Goal: Task Accomplishment & Management: Contribute content

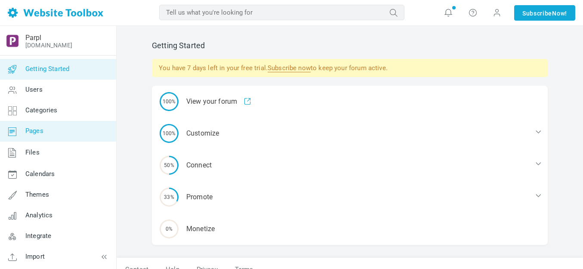
click at [38, 132] on span "Pages" at bounding box center [34, 131] width 18 height 8
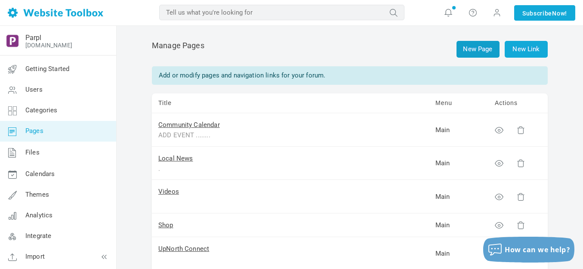
click at [482, 49] on link "New Page" at bounding box center [478, 49] width 43 height 17
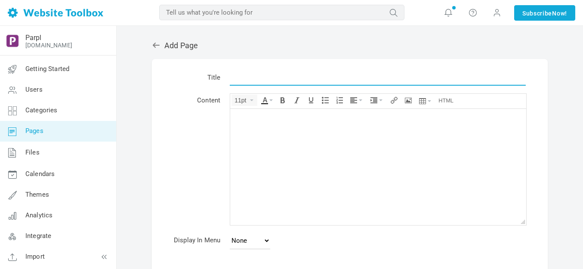
click at [297, 79] on input "text" at bounding box center [378, 77] width 296 height 16
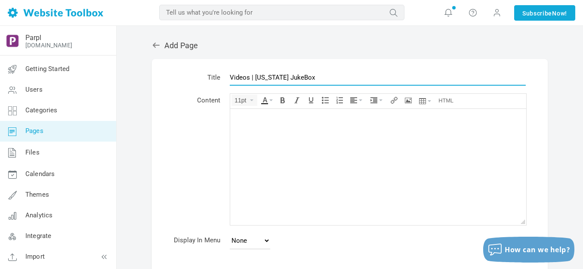
scroll to position [43, 0]
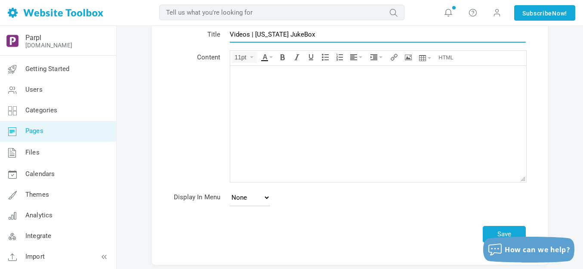
type input "Videos | [US_STATE] JukeBox"
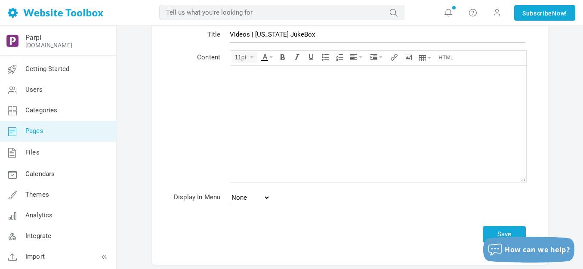
click at [244, 70] on div at bounding box center [378, 74] width 287 height 9
click at [449, 55] on icon "Source code" at bounding box center [445, 57] width 15 height 7
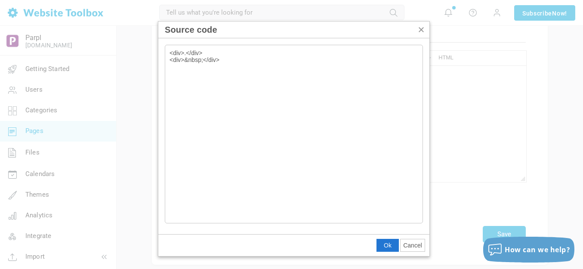
type textarea "<div>.</div> <div>&nbsp;</div><div class="hzWrap-grid"><div class="hzload" styl…"
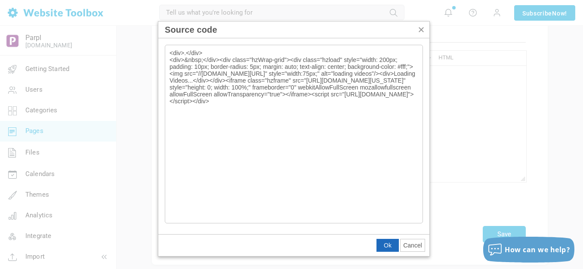
click at [388, 246] on span "Ok" at bounding box center [388, 245] width 8 height 7
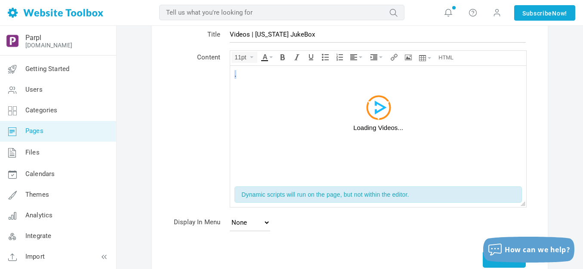
drag, startPoint x: 237, startPoint y: 74, endPoint x: 232, endPoint y: 74, distance: 4.7
click at [232, 74] on body ". Loading Videos..." at bounding box center [378, 123] width 296 height 116
click at [271, 56] on icon "Text color" at bounding box center [270, 57] width 3 height 2
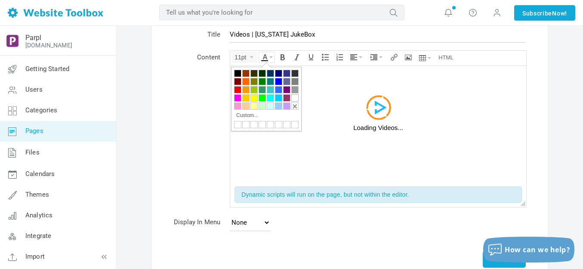
click at [293, 97] on div at bounding box center [294, 97] width 7 height 7
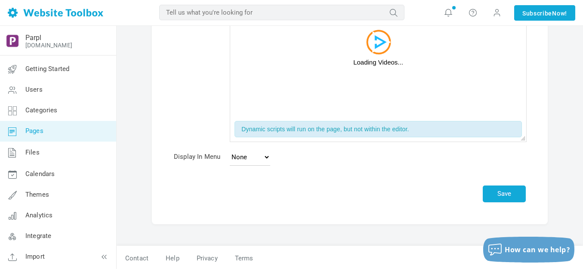
scroll to position [110, 0]
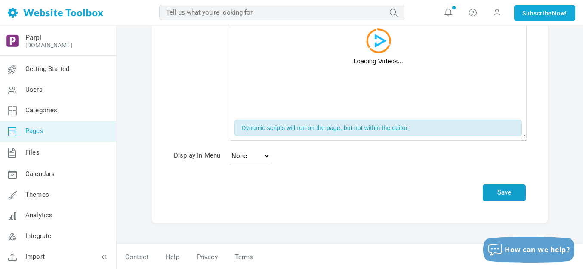
click at [508, 188] on button "Save" at bounding box center [504, 192] width 43 height 17
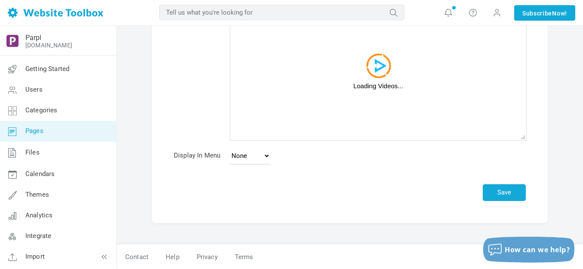
scroll to position [85, 0]
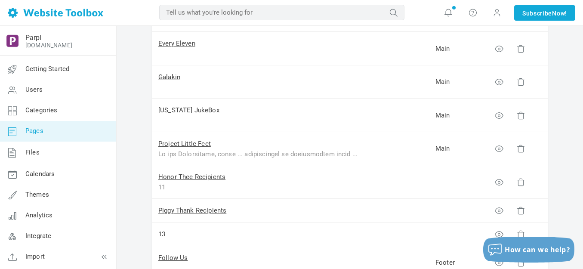
scroll to position [301, 0]
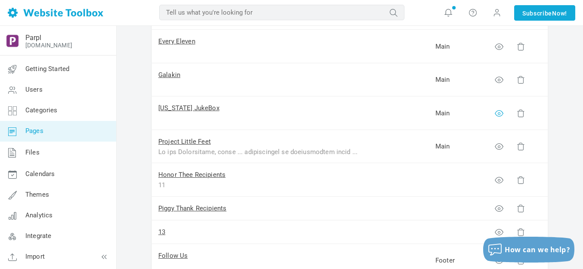
click at [500, 112] on icon at bounding box center [499, 113] width 9 height 9
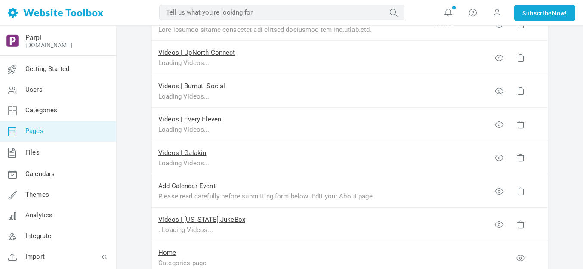
scroll to position [645, 0]
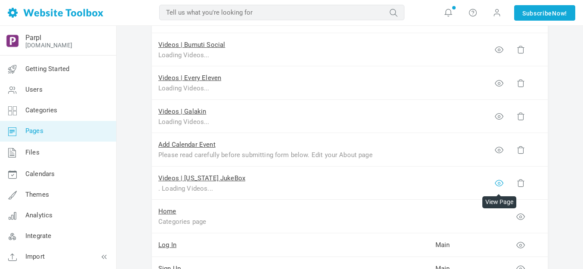
click at [498, 182] on icon at bounding box center [499, 183] width 9 height 9
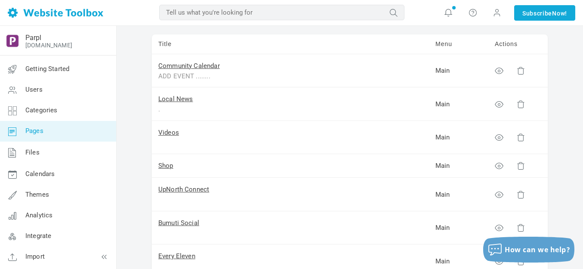
scroll to position [86, 0]
click at [175, 133] on link "Videos" at bounding box center [168, 133] width 21 height 8
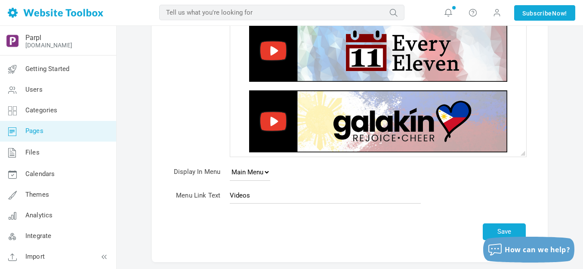
scroll to position [172, 0]
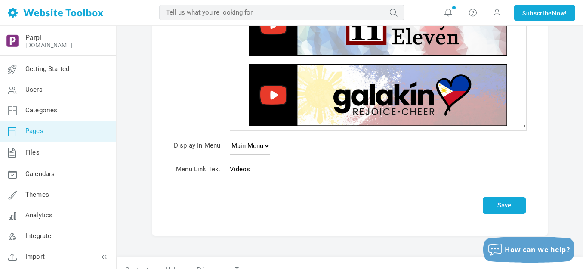
click at [410, 104] on img at bounding box center [378, 95] width 258 height 62
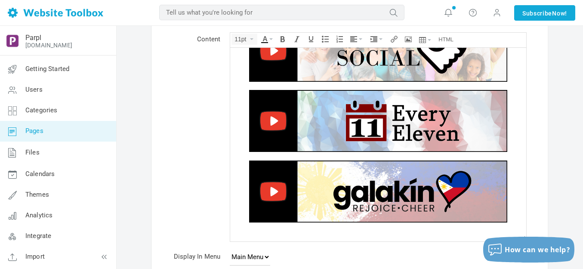
scroll to position [43, 0]
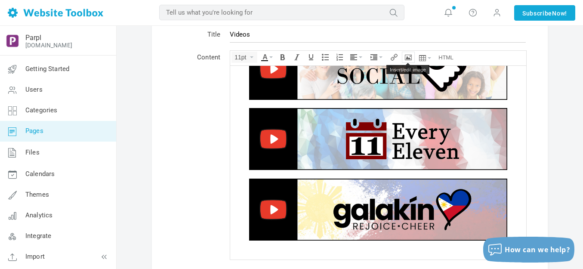
click at [407, 58] on icon "Insert/edit image" at bounding box center [408, 57] width 7 height 7
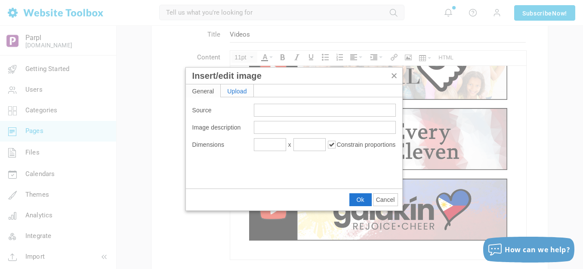
click at [241, 88] on div "Upload" at bounding box center [237, 90] width 33 height 12
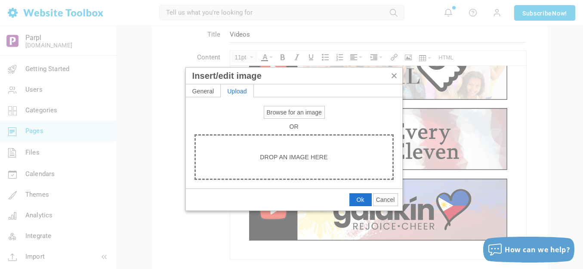
click at [274, 109] on span "Browse for an image" at bounding box center [294, 112] width 55 height 7
type input "C:\fakepath\Slide5.PNG"
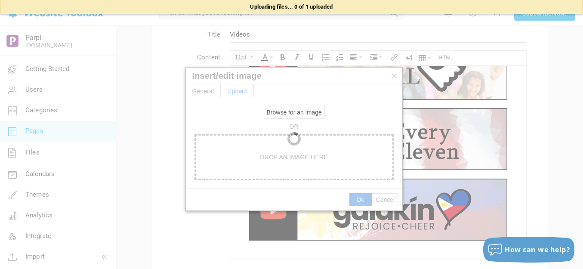
type input "https://d28lcup14p4e72.cloudfront.net/286758%2F9502712%2FSlide5.png"
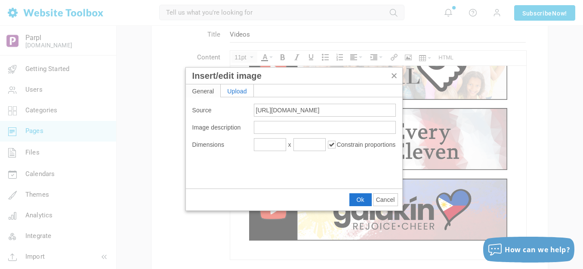
type input "1920"
type input "461"
click at [270, 143] on input "1920" at bounding box center [270, 144] width 32 height 13
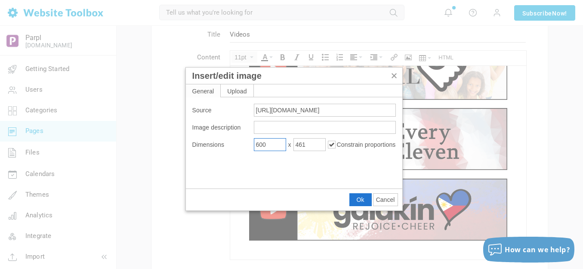
type input "600"
type input "144"
click at [358, 198] on span "Ok" at bounding box center [361, 199] width 8 height 7
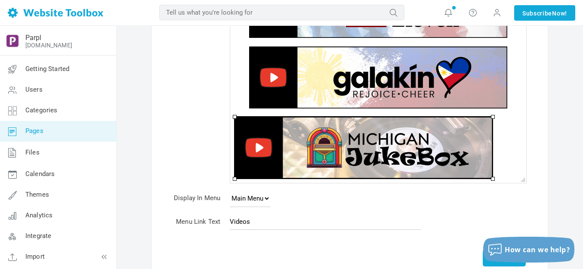
scroll to position [129, 0]
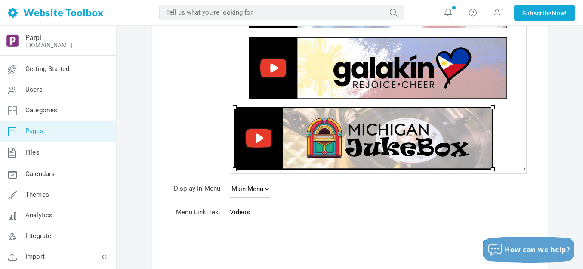
click at [365, 154] on img at bounding box center [364, 138] width 258 height 62
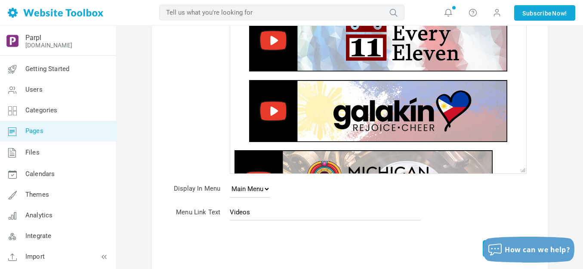
scroll to position [72, 0]
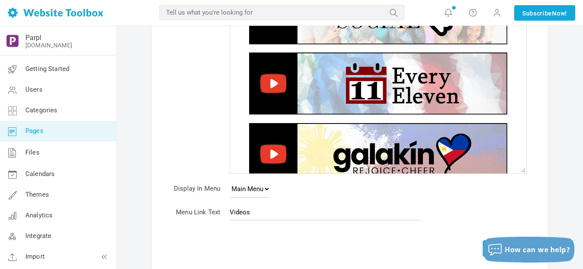
click at [367, 119] on img at bounding box center [378, 119] width 86 height 5
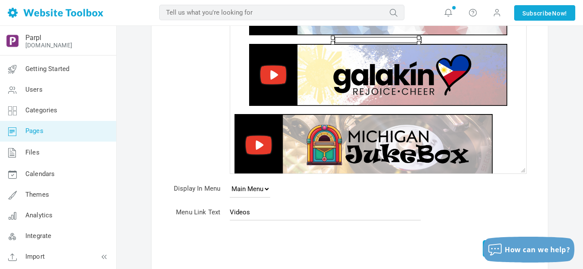
scroll to position [158, 0]
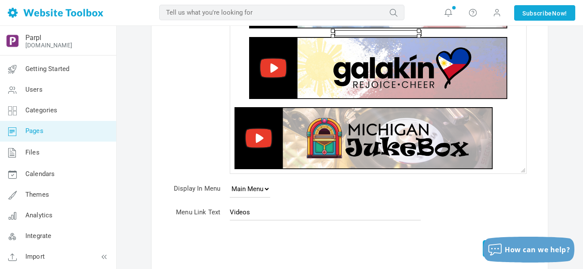
click at [381, 104] on div "﻿" at bounding box center [378, 72] width 287 height 71
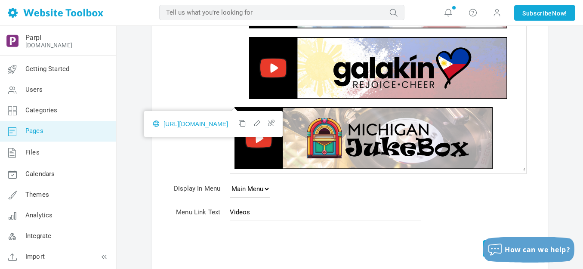
click at [311, 102] on div "﻿" at bounding box center [378, 72] width 287 height 71
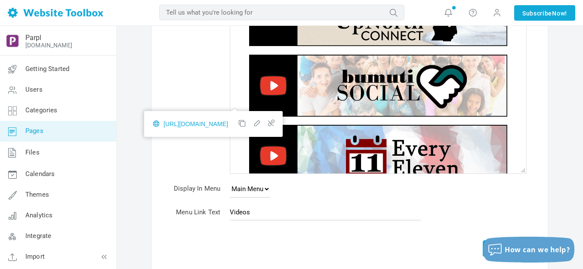
scroll to position [0, 0]
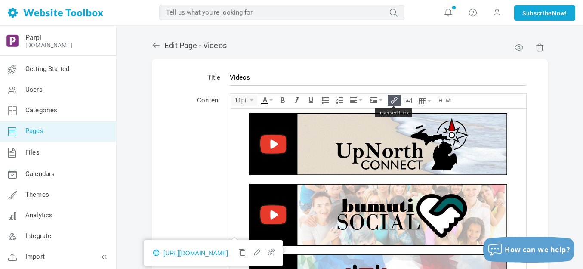
click at [395, 99] on icon "Insert/edit link" at bounding box center [394, 100] width 7 height 7
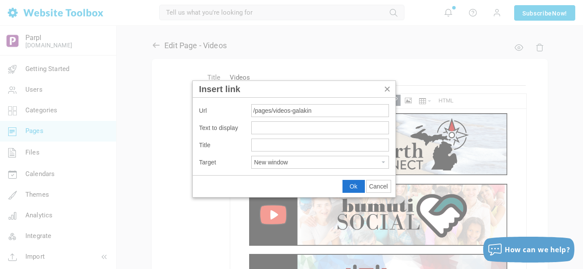
click at [322, 108] on input "/pages/videos-galakin" at bounding box center [320, 110] width 138 height 13
click at [359, 188] on button "Ok" at bounding box center [354, 186] width 22 height 12
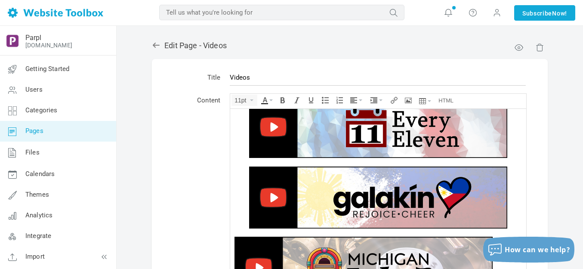
scroll to position [158, 0]
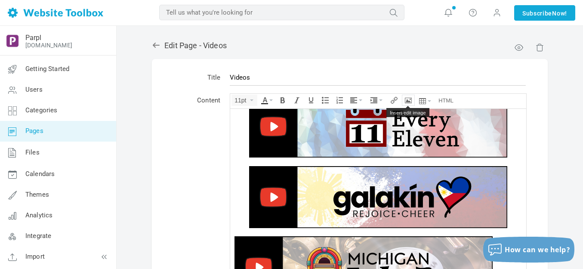
click at [411, 96] on button "Insert/edit image" at bounding box center [408, 100] width 12 height 10
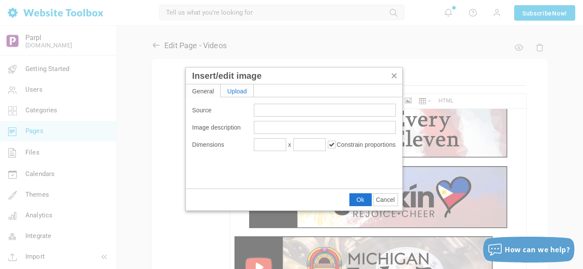
click at [236, 90] on div "Upload" at bounding box center [237, 90] width 33 height 12
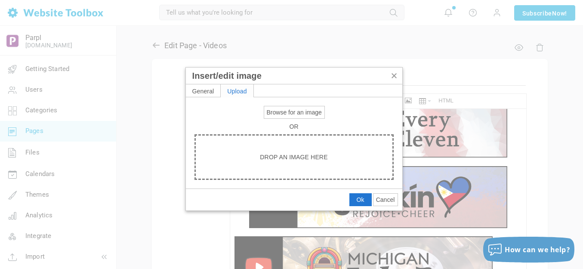
click at [284, 109] on span "Browse for an image" at bounding box center [294, 112] width 55 height 7
type input "C:\fakepath\White Spacer.png"
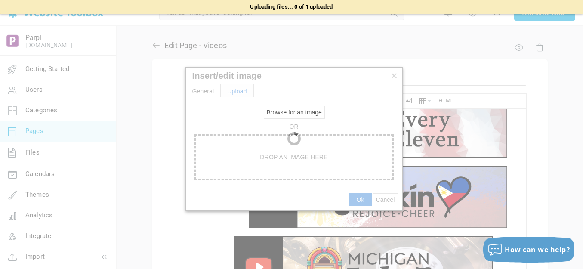
type input "https://d28lcup14p4e72.cloudfront.net/286758%2F9502721%2FWhite+Spacer.png"
type input "1920"
type input "115"
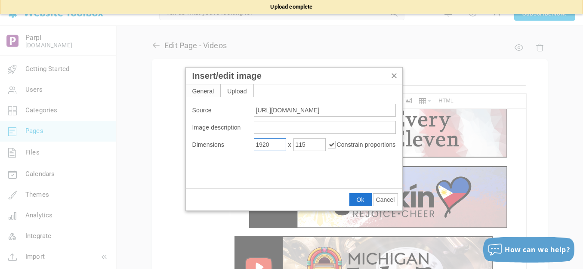
click at [272, 147] on input "1920" at bounding box center [270, 144] width 32 height 13
click at [272, 146] on input "1920" at bounding box center [270, 144] width 32 height 13
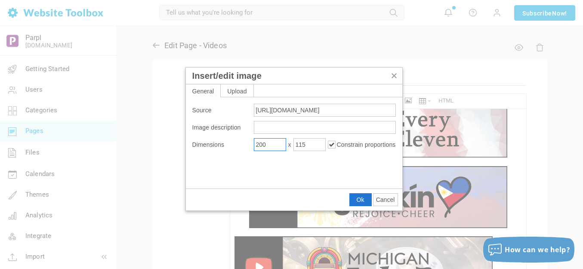
type input "200"
type input "12"
drag, startPoint x: 359, startPoint y: 199, endPoint x: 128, endPoint y: 90, distance: 255.8
click at [359, 199] on span "Ok" at bounding box center [361, 199] width 8 height 7
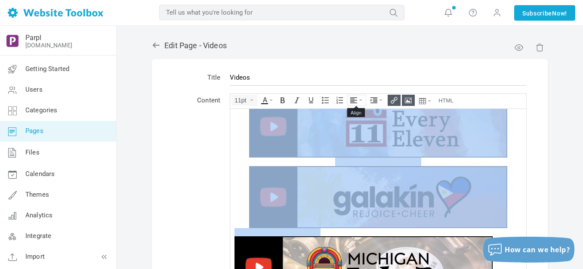
click at [362, 100] on icon "Align" at bounding box center [360, 100] width 3 height 2
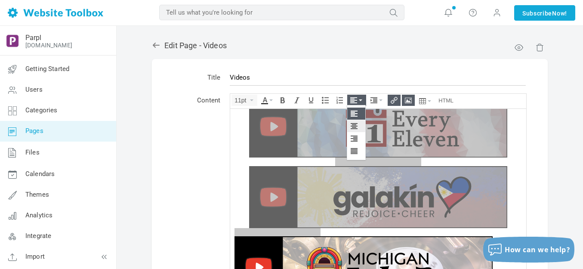
click at [354, 126] on icon at bounding box center [355, 126] width 9 height 7
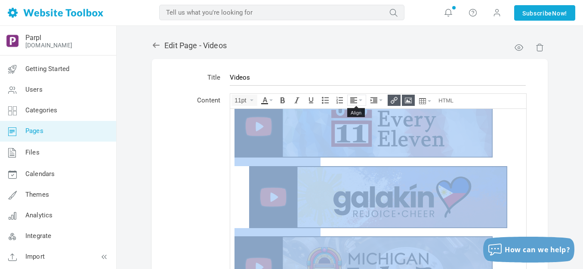
click at [359, 99] on icon "Align" at bounding box center [360, 100] width 3 height 2
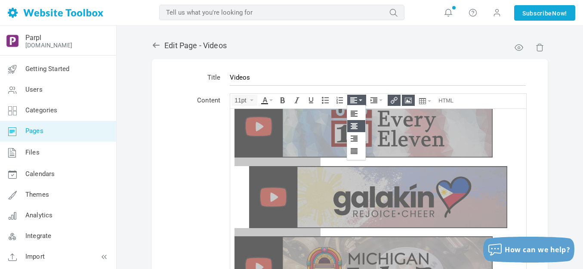
click at [356, 127] on icon at bounding box center [355, 126] width 9 height 7
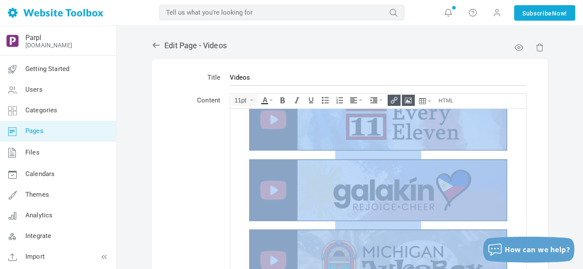
scroll to position [167, 0]
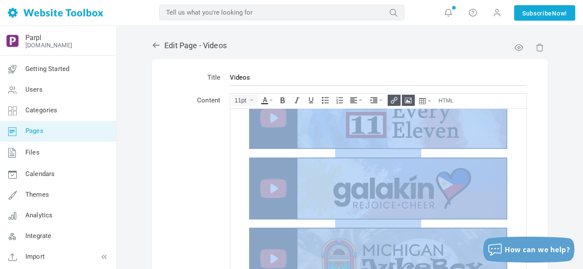
click at [457, 190] on img at bounding box center [378, 188] width 258 height 62
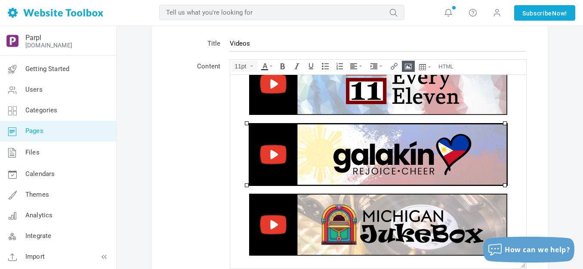
scroll to position [86, 0]
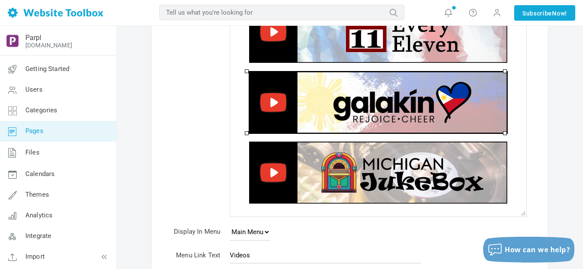
click at [424, 184] on img at bounding box center [378, 172] width 258 height 62
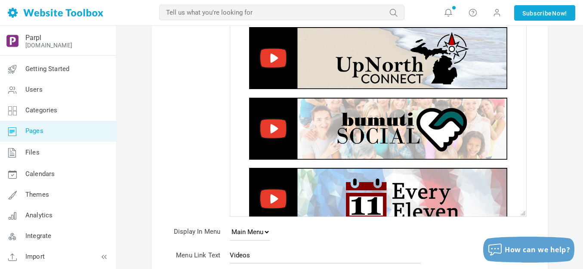
scroll to position [0, 0]
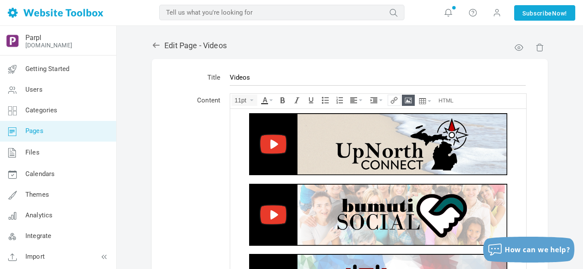
click at [395, 101] on icon "Insert/edit link" at bounding box center [394, 100] width 7 height 7
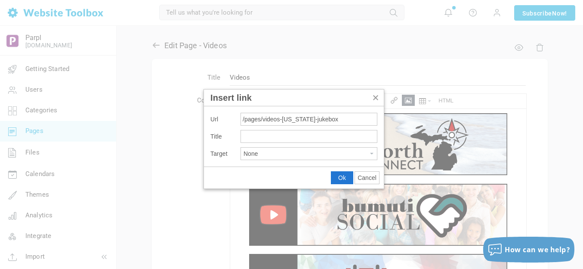
click at [305, 152] on button "None" at bounding box center [309, 154] width 136 height 12
type input "/pages/videos-michigan-jukebox"
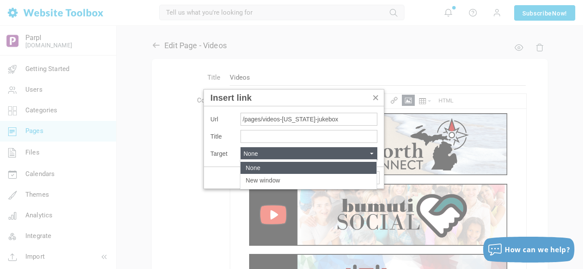
click at [263, 166] on div "None" at bounding box center [309, 168] width 136 height 12
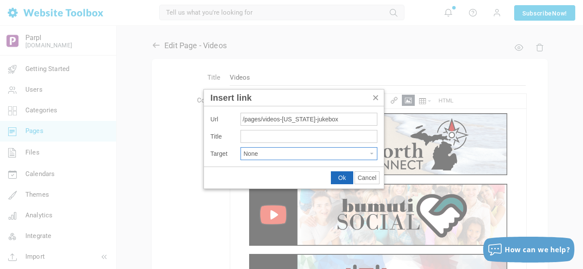
drag, startPoint x: 345, startPoint y: 176, endPoint x: 114, endPoint y: 67, distance: 255.2
click at [345, 176] on span "Ok" at bounding box center [342, 177] width 8 height 7
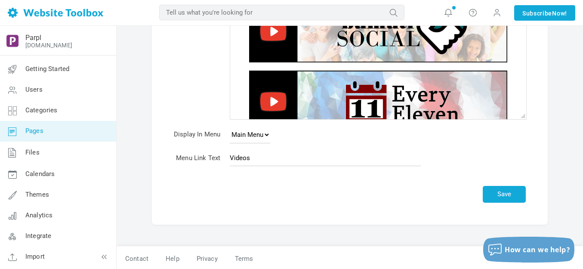
scroll to position [185, 0]
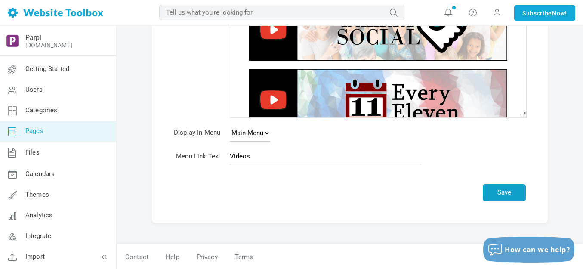
click at [512, 189] on button "Save" at bounding box center [504, 192] width 43 height 17
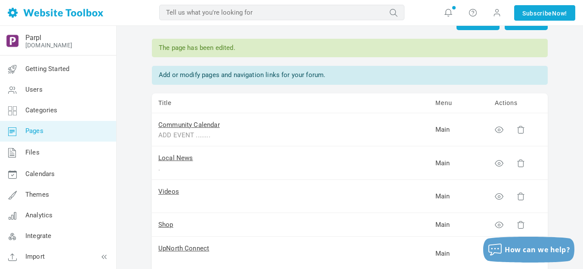
scroll to position [129, 0]
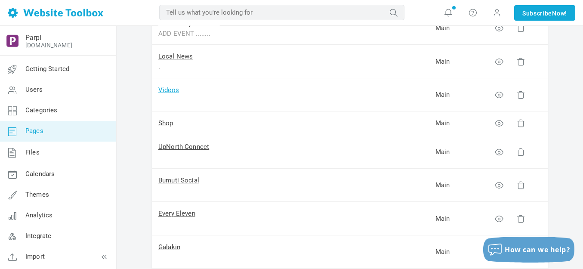
click at [174, 91] on link "Videos" at bounding box center [168, 90] width 21 height 8
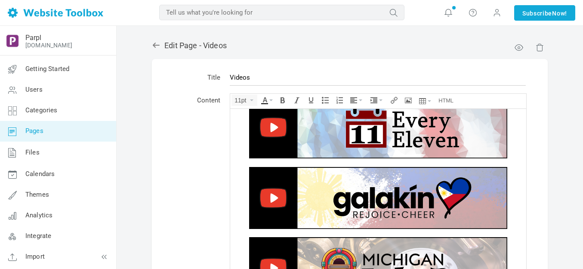
scroll to position [158, 0]
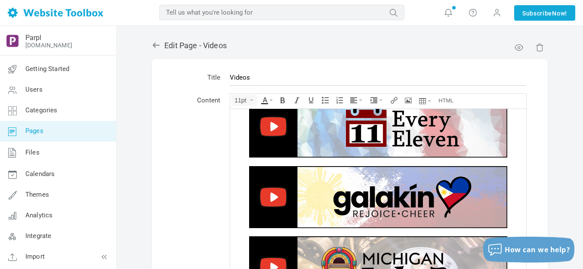
click at [364, 189] on img at bounding box center [378, 197] width 258 height 62
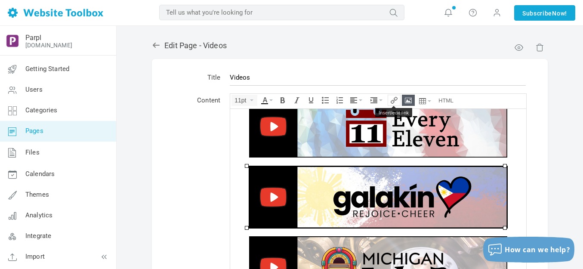
click at [395, 101] on icon "Insert/edit link" at bounding box center [394, 100] width 7 height 7
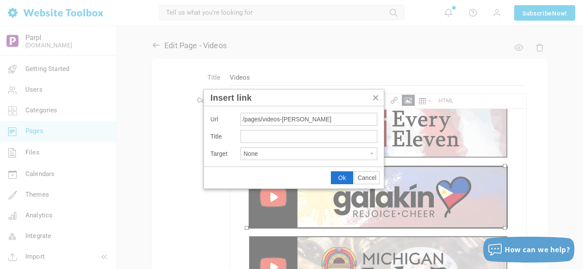
type input "/pages/videos-galakin"
click at [343, 178] on span "Ok" at bounding box center [342, 177] width 8 height 7
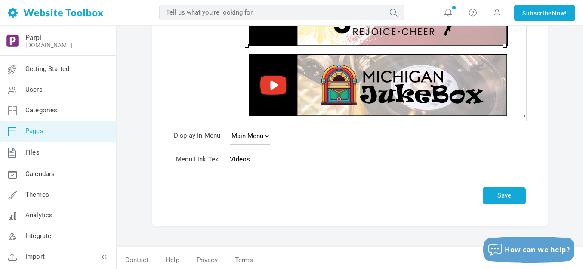
scroll to position [185, 0]
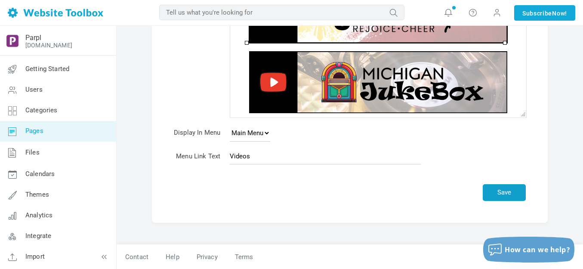
click at [509, 189] on button "Save" at bounding box center [504, 192] width 43 height 17
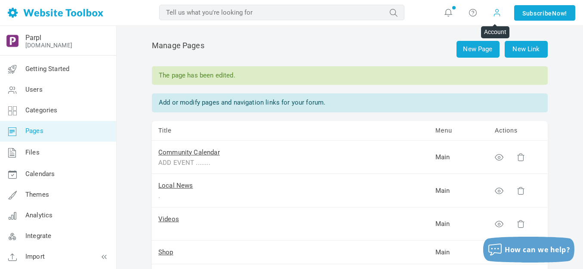
click at [496, 12] on span at bounding box center [497, 12] width 9 height 9
